Goal: Task Accomplishment & Management: Use online tool/utility

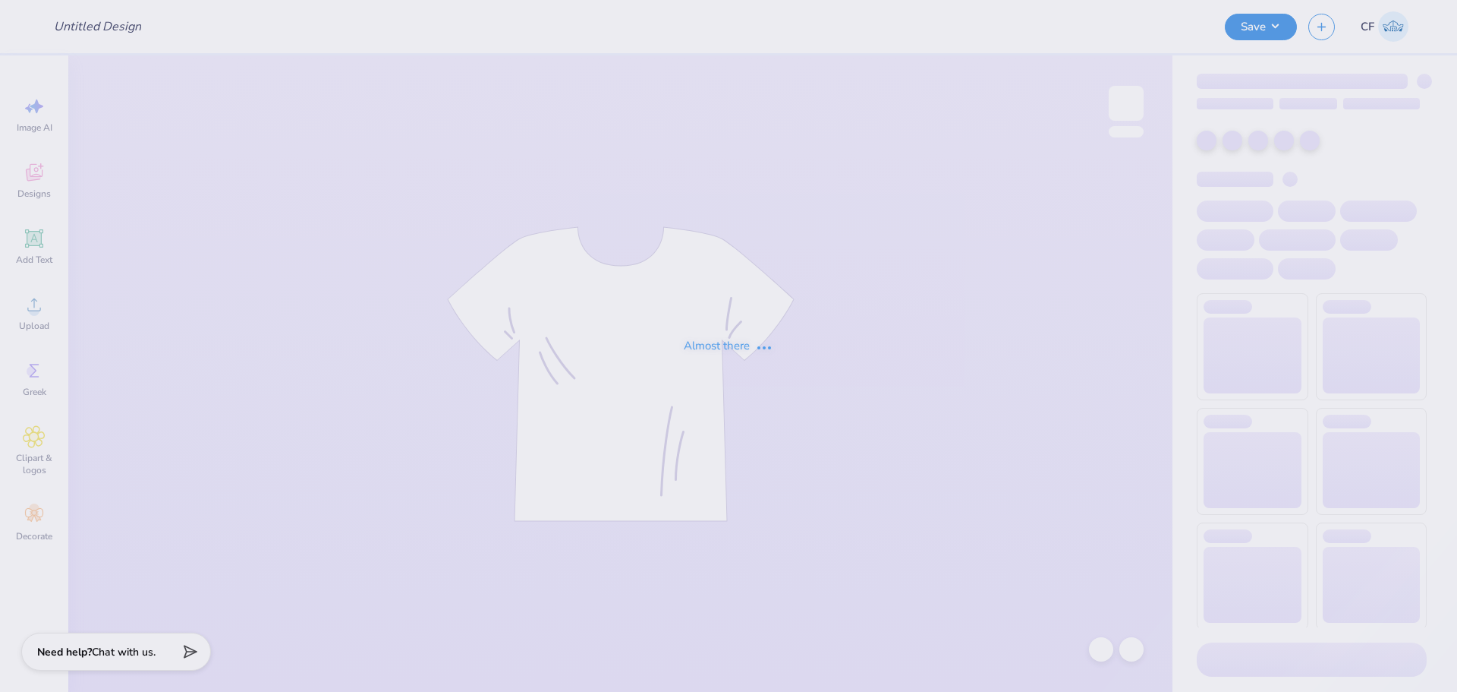
type input "UD [MEDICAL_DATA] x DELTS Deltas Run on Dunkin Shirts 2025"
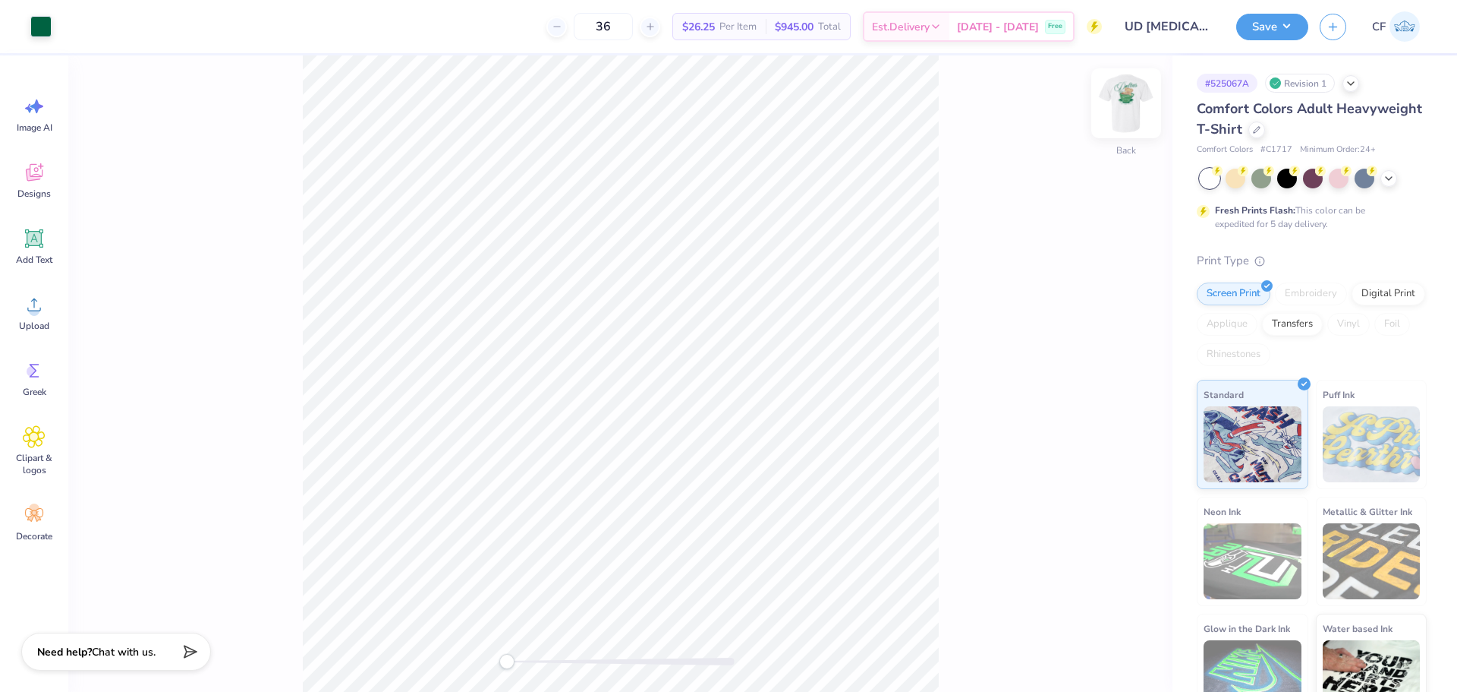
click at [1130, 105] on img at bounding box center [1126, 103] width 61 height 61
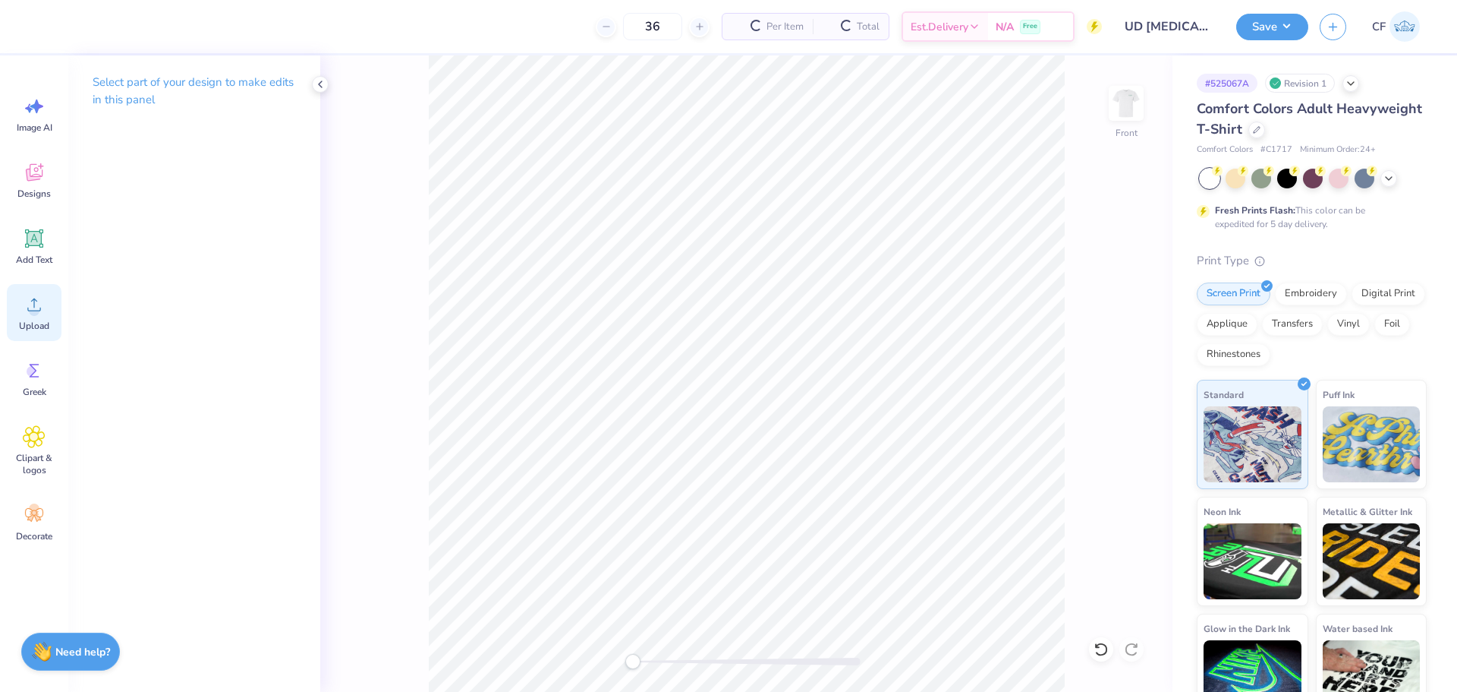
click at [49, 314] on div "Upload" at bounding box center [34, 312] width 55 height 57
click at [1102, 651] on icon at bounding box center [1101, 648] width 15 height 15
click at [42, 321] on span "Upload" at bounding box center [34, 326] width 30 height 12
click at [49, 308] on div "Upload" at bounding box center [34, 312] width 55 height 57
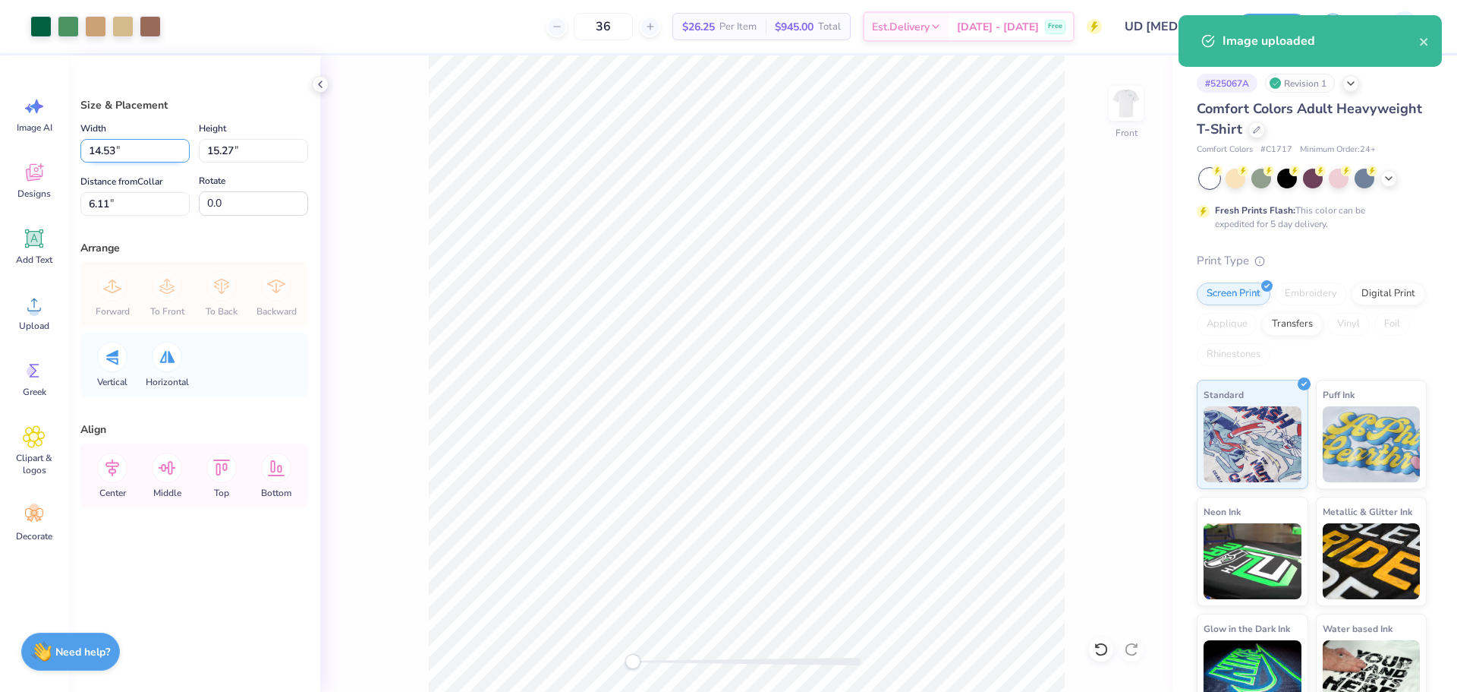
click at [141, 149] on input "14.53" at bounding box center [134, 151] width 109 height 24
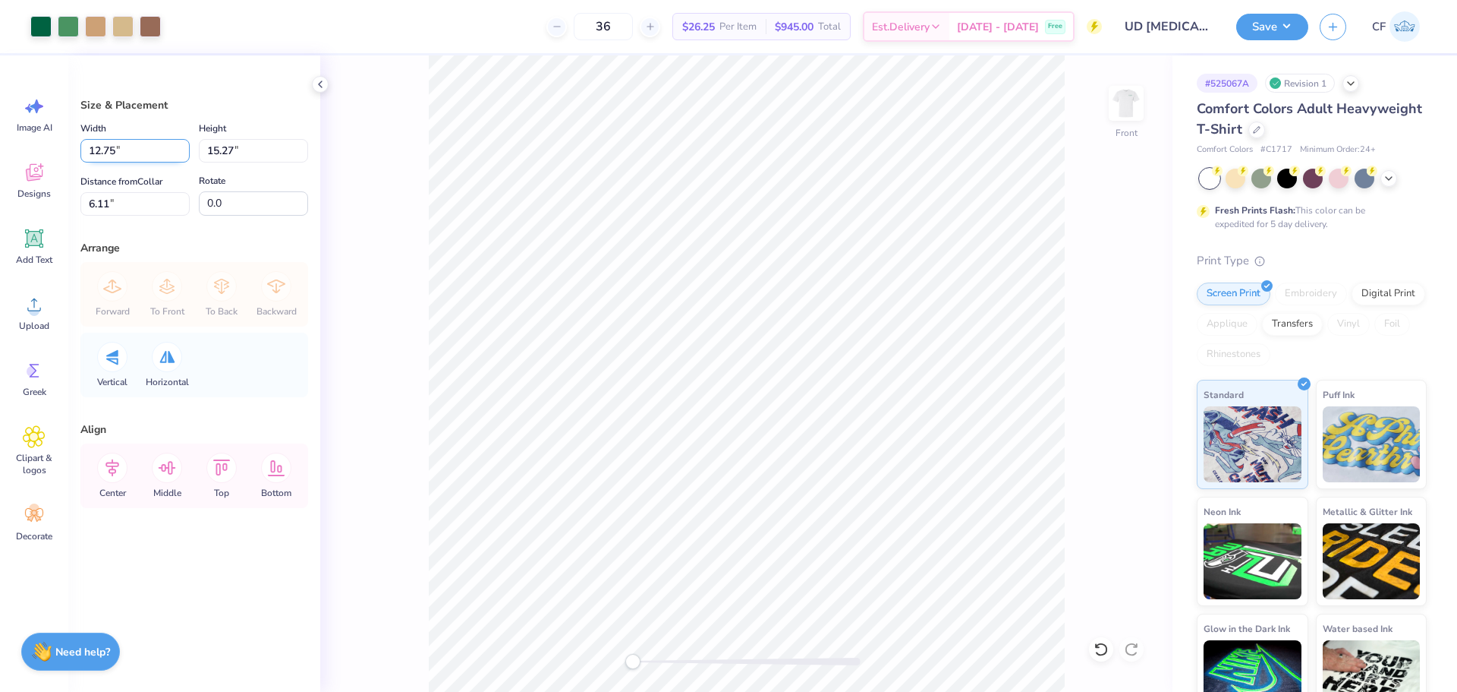
type input "12.75"
type input "13.40"
type input "7.05"
drag, startPoint x: 127, startPoint y: 152, endPoint x: 101, endPoint y: 152, distance: 25.8
click at [101, 152] on input "12.75" at bounding box center [134, 151] width 109 height 24
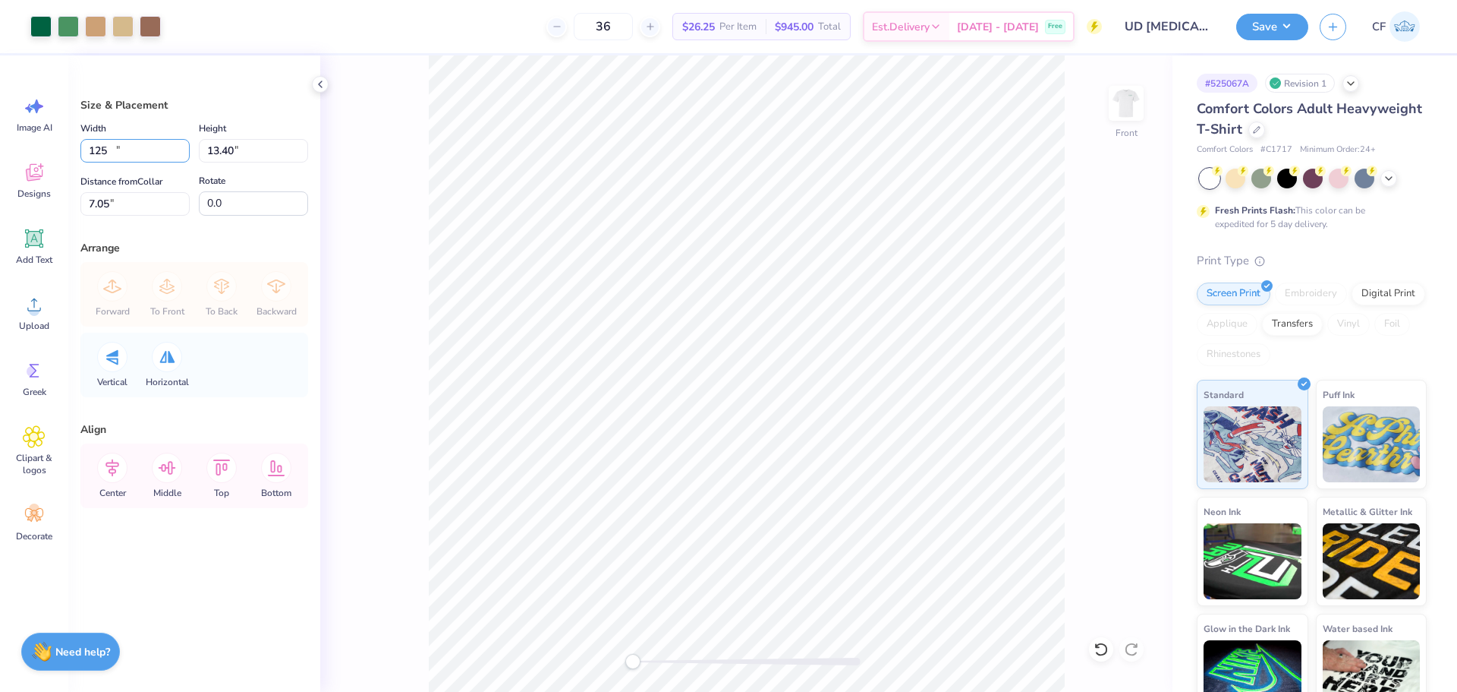
type input "14.59"
type input "15.34"
type input "6.08"
type input "12.50"
type input "13.14"
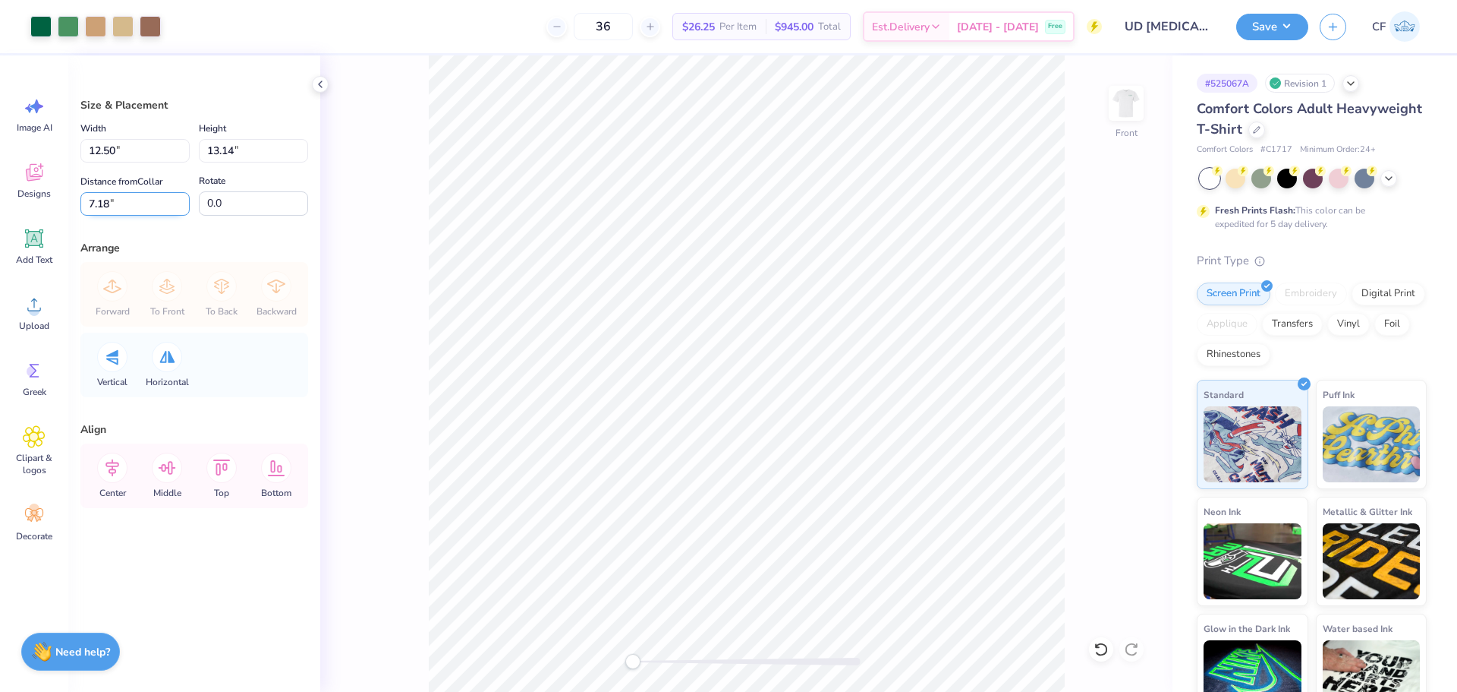
click at [118, 199] on input "7.18" at bounding box center [134, 204] width 109 height 24
type input "3"
click at [142, 154] on input "12.50" at bounding box center [134, 151] width 109 height 24
type input "11.75"
type input "12.35"
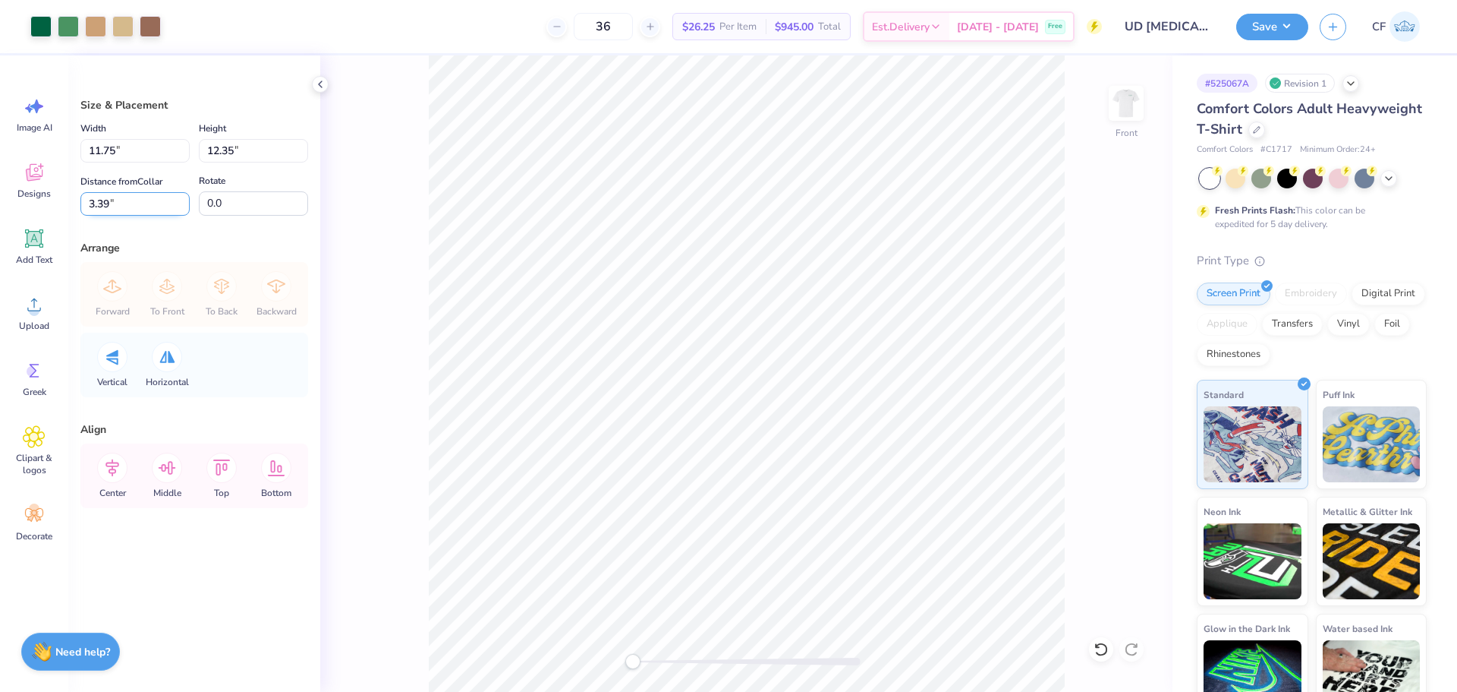
click at [129, 209] on input "3.39" at bounding box center [134, 204] width 109 height 24
type input "3"
click at [1139, 90] on img at bounding box center [1126, 103] width 61 height 61
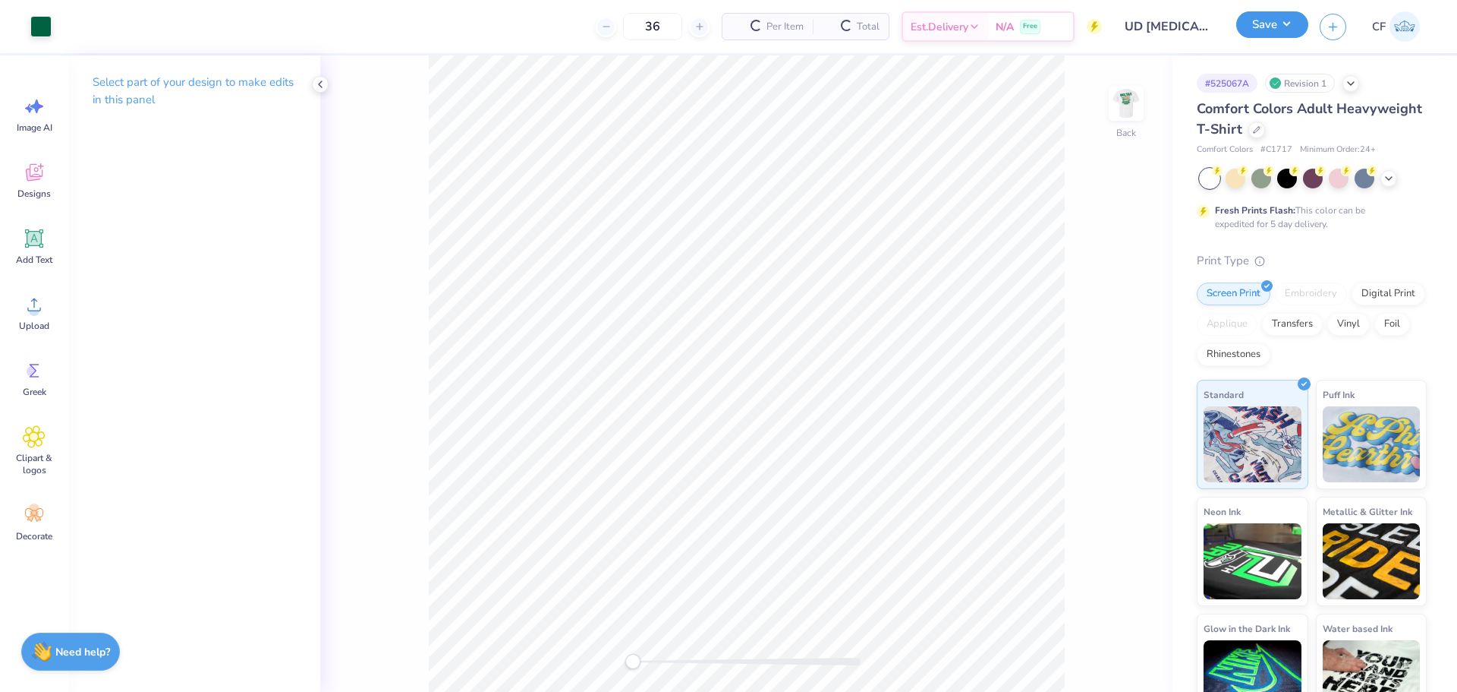
click at [1265, 17] on button "Save" at bounding box center [1273, 24] width 72 height 27
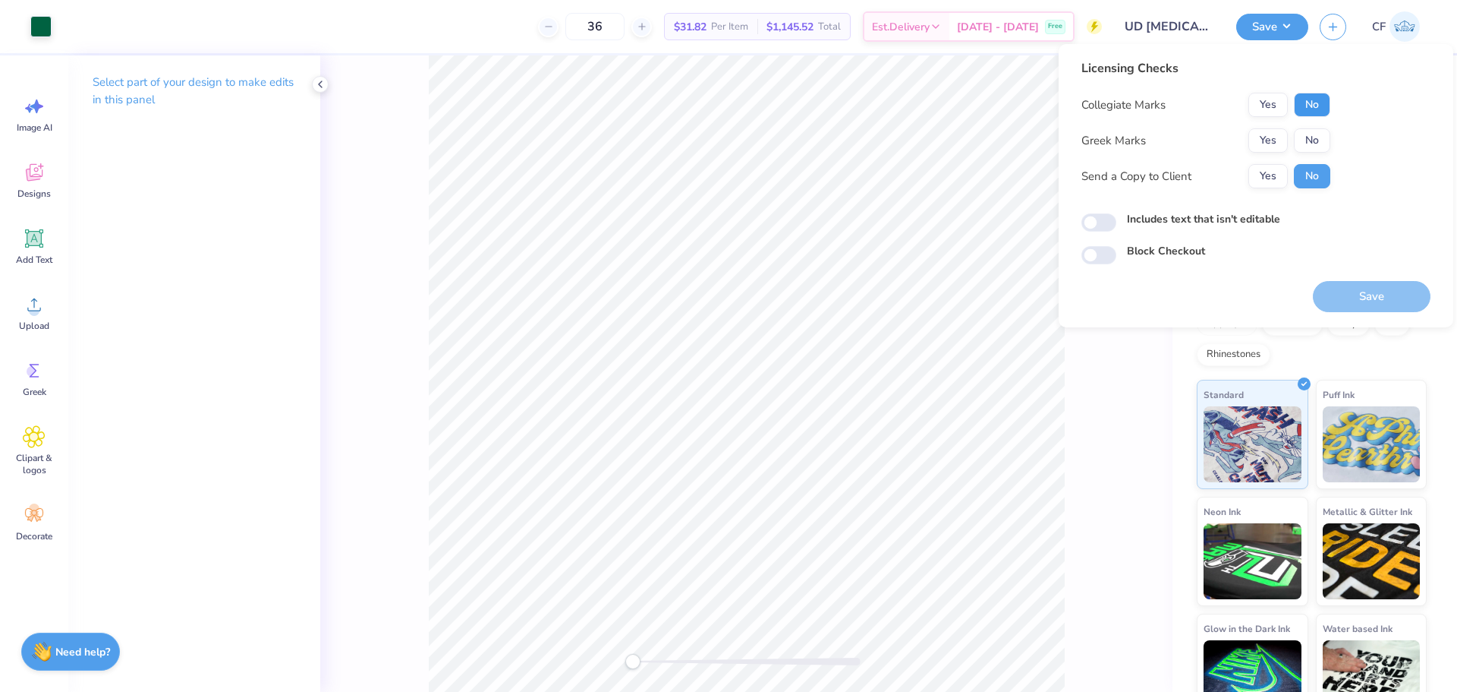
click at [1323, 106] on button "No" at bounding box center [1312, 105] width 36 height 24
click at [1279, 140] on button "Yes" at bounding box center [1268, 140] width 39 height 24
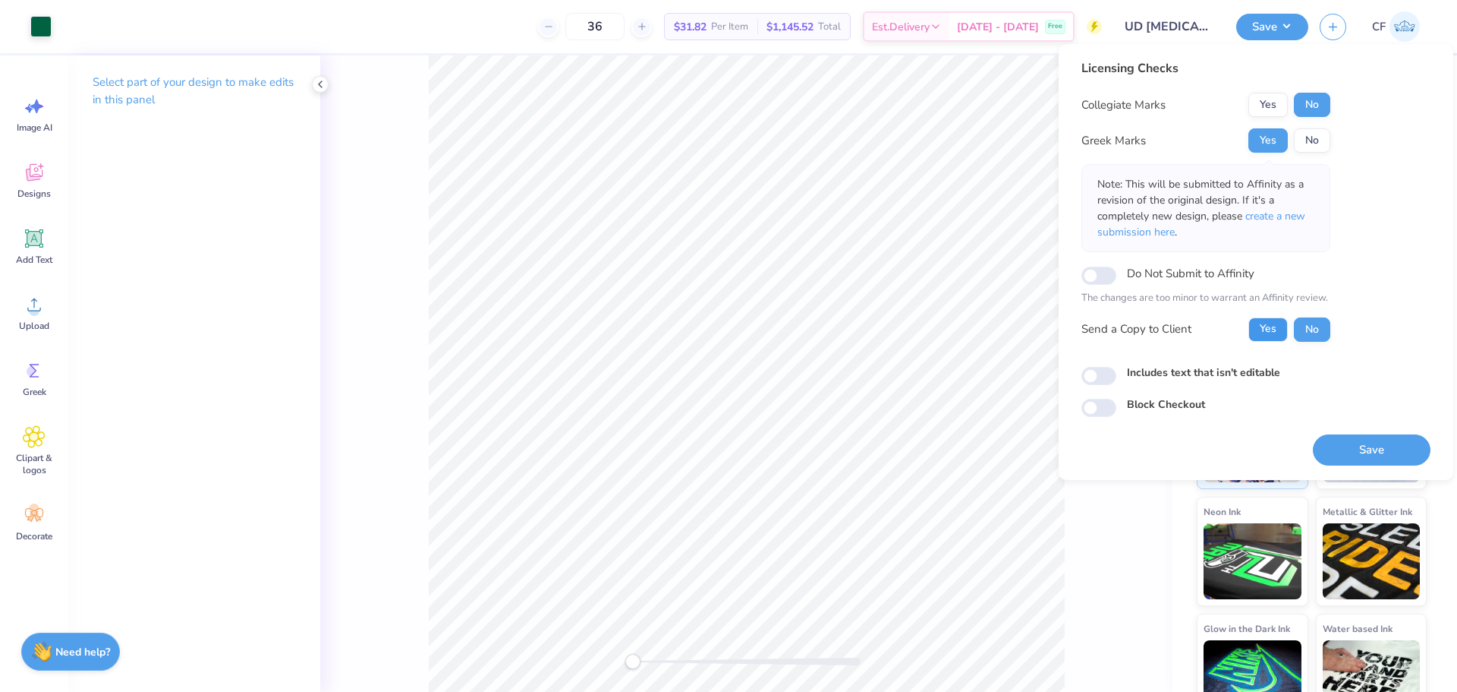
click at [1267, 332] on button "Yes" at bounding box center [1268, 329] width 39 height 24
click at [1095, 379] on input "Includes text that isn't editable" at bounding box center [1099, 376] width 35 height 18
checkbox input "true"
click at [1358, 449] on button "Save" at bounding box center [1372, 449] width 118 height 31
